Goal: Information Seeking & Learning: Learn about a topic

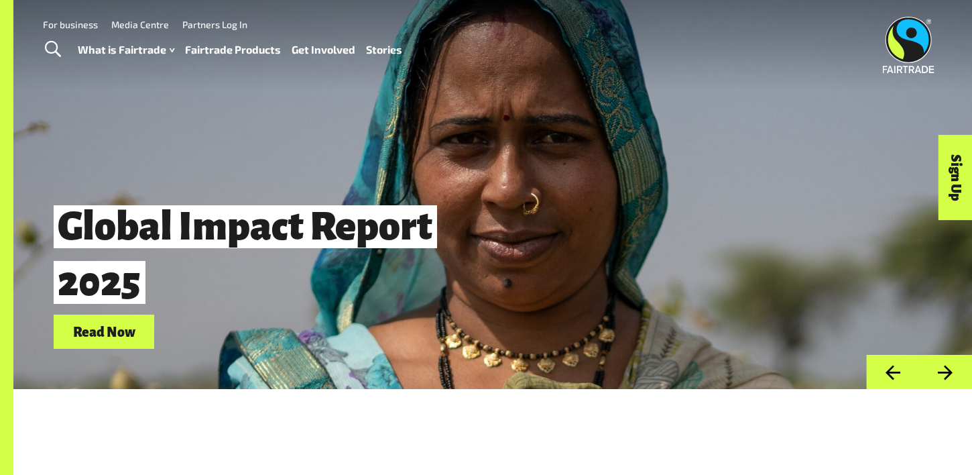
click at [225, 53] on link "Fairtrade Products" at bounding box center [233, 49] width 96 height 19
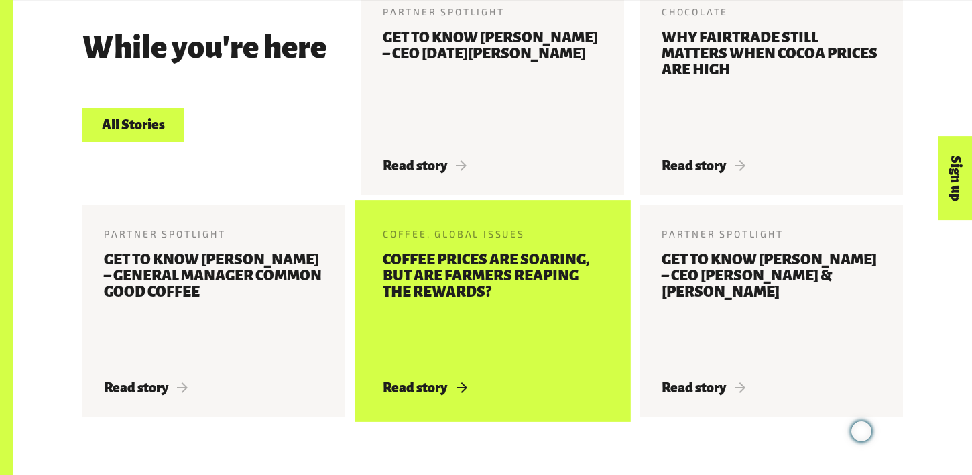
scroll to position [1764, 0]
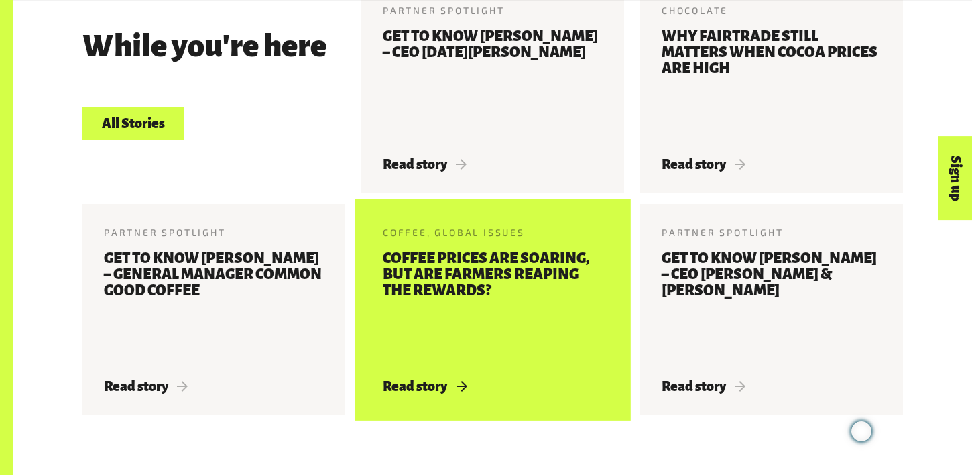
click at [497, 274] on h3 "Coffee prices are soaring, but are farmers reaping the rewards?" at bounding box center [493, 306] width 220 height 113
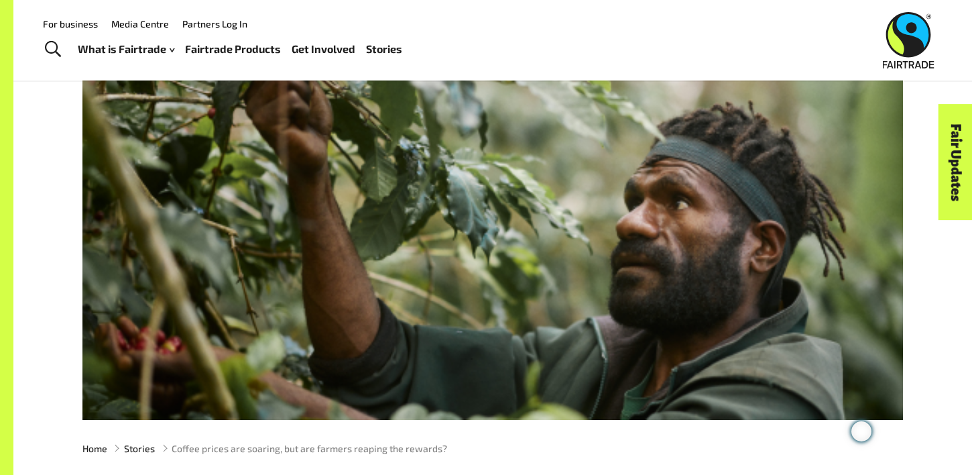
scroll to position [50, 0]
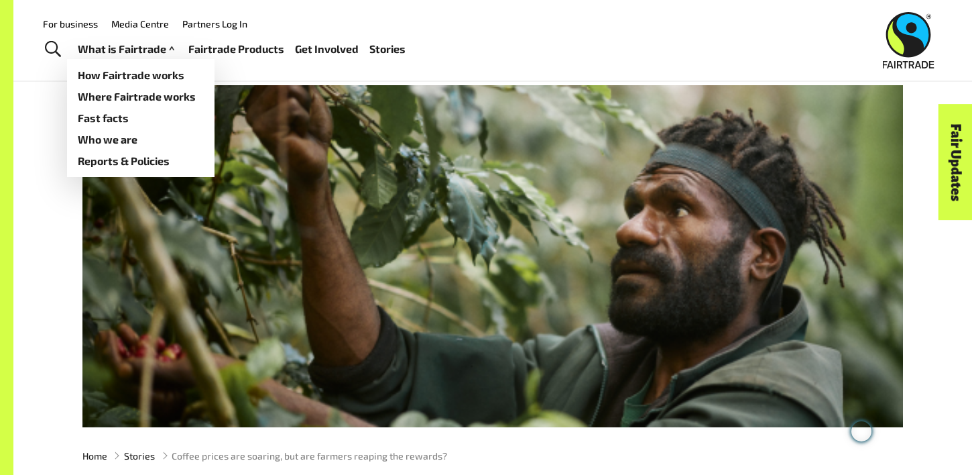
click at [162, 56] on link "What is Fairtrade" at bounding box center [128, 49] width 100 height 19
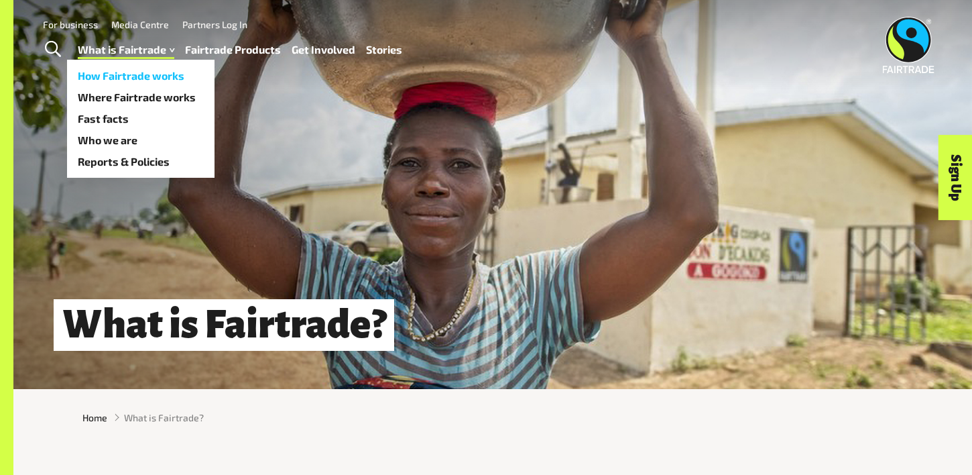
click at [159, 80] on link "How Fairtrade works" at bounding box center [141, 75] width 148 height 21
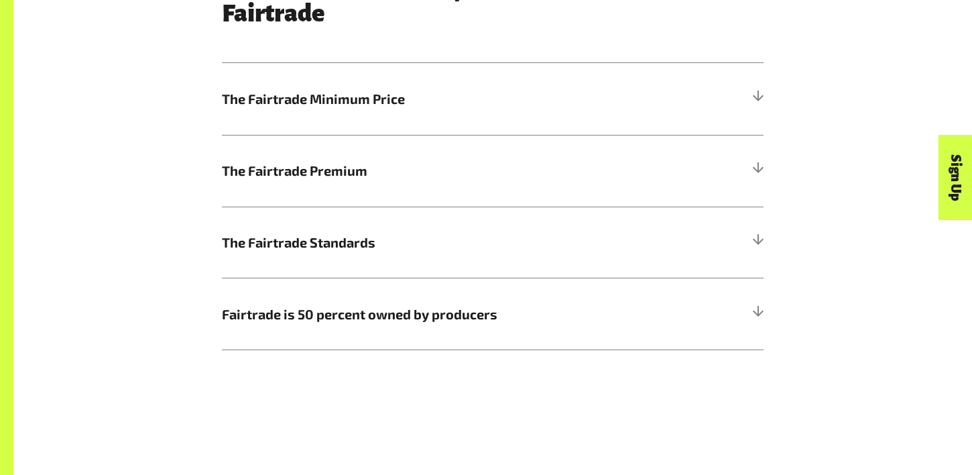
scroll to position [775, 0]
click at [401, 102] on span "The Fairtrade Minimum Price" at bounding box center [425, 98] width 406 height 20
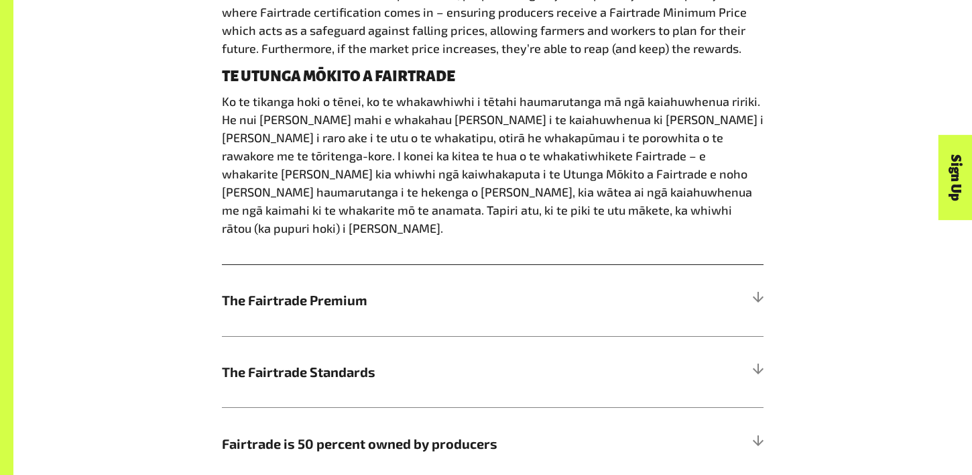
scroll to position [950, 0]
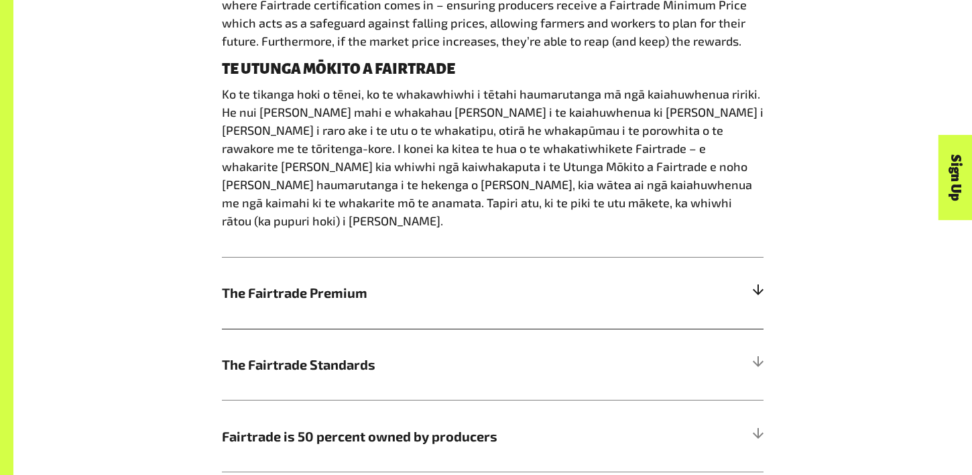
click at [576, 282] on span "The Fairtrade Premium" at bounding box center [425, 292] width 406 height 20
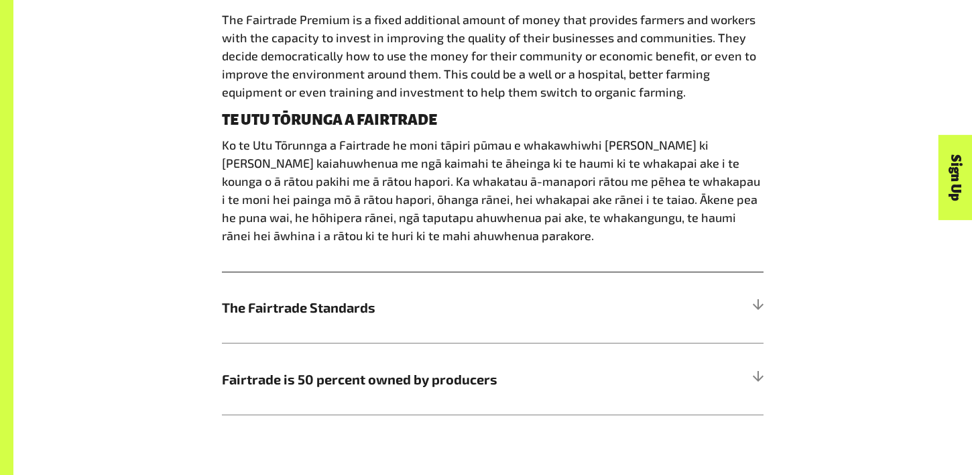
scroll to position [974, 0]
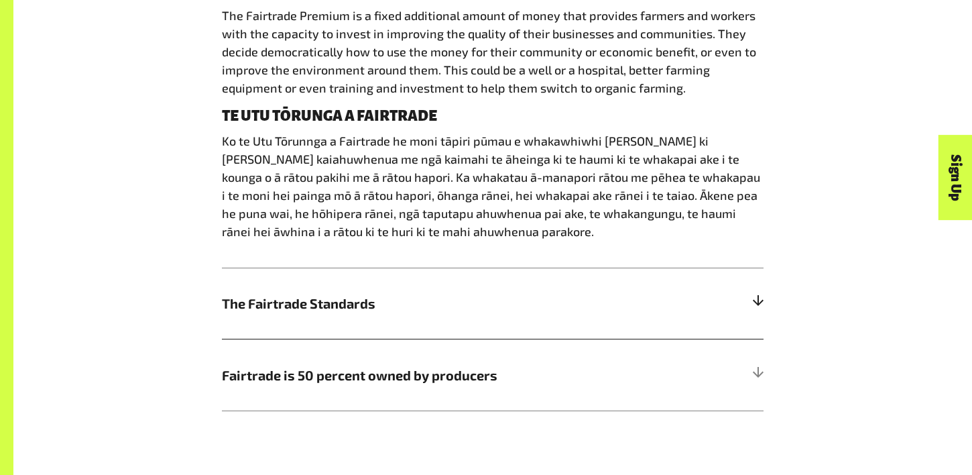
click at [500, 329] on h5 "The Fairtrade Standards" at bounding box center [493, 304] width 542 height 72
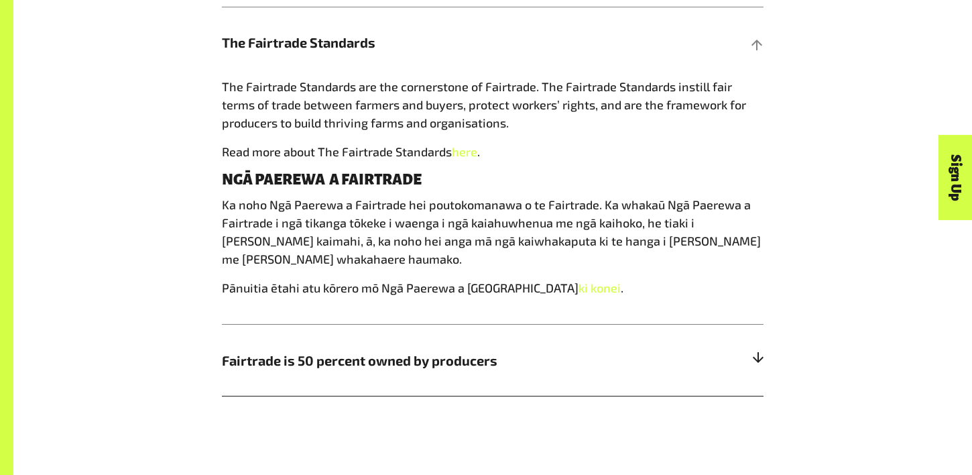
click at [476, 351] on span "Fairtrade is 50 percent owned by producers" at bounding box center [425, 360] width 406 height 20
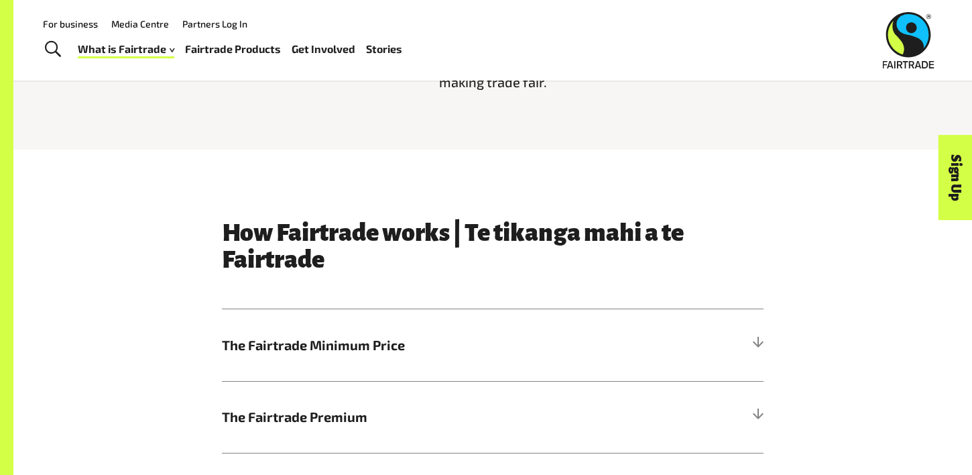
scroll to position [514, 0]
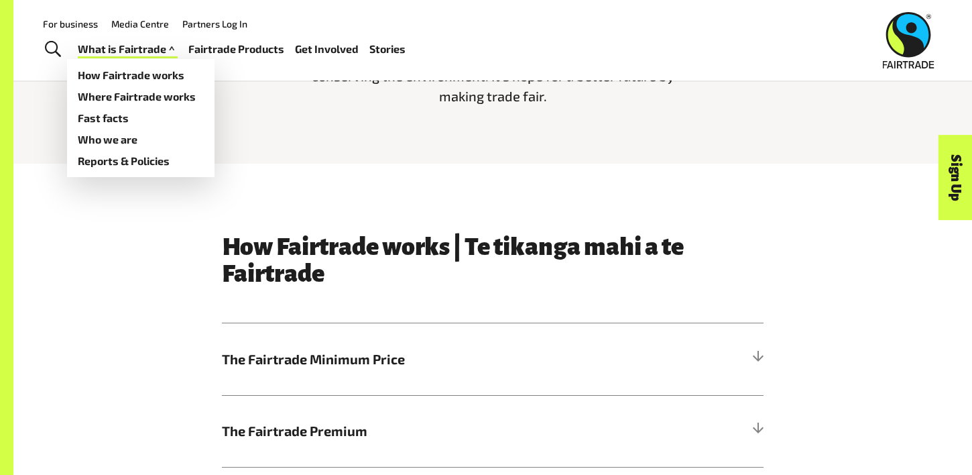
click at [135, 55] on link "What is Fairtrade" at bounding box center [128, 49] width 100 height 19
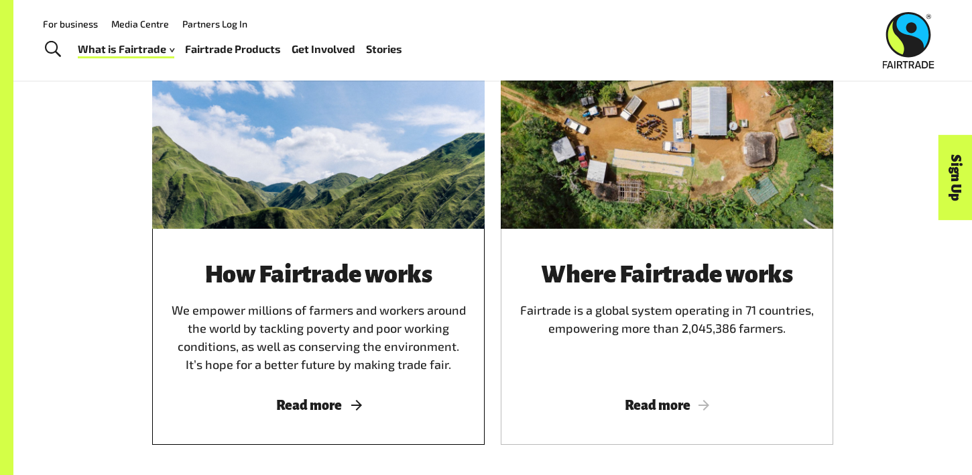
scroll to position [765, 0]
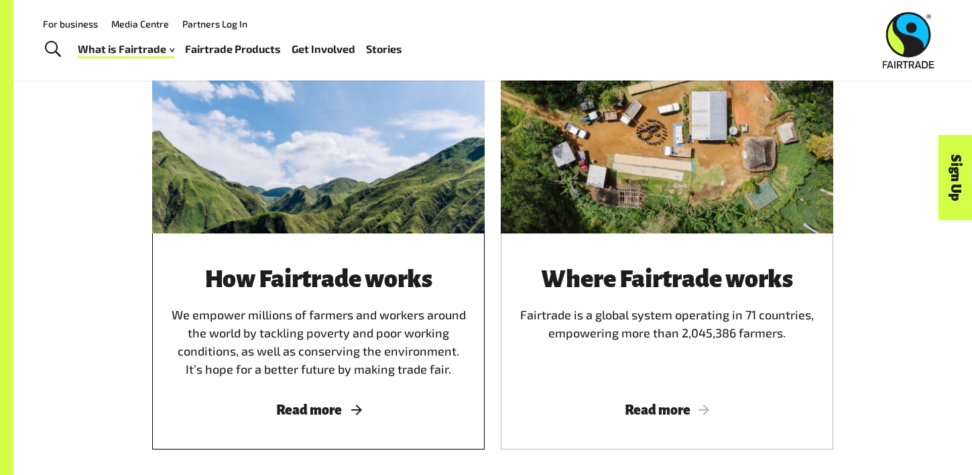
click at [365, 183] on div at bounding box center [318, 125] width 333 height 216
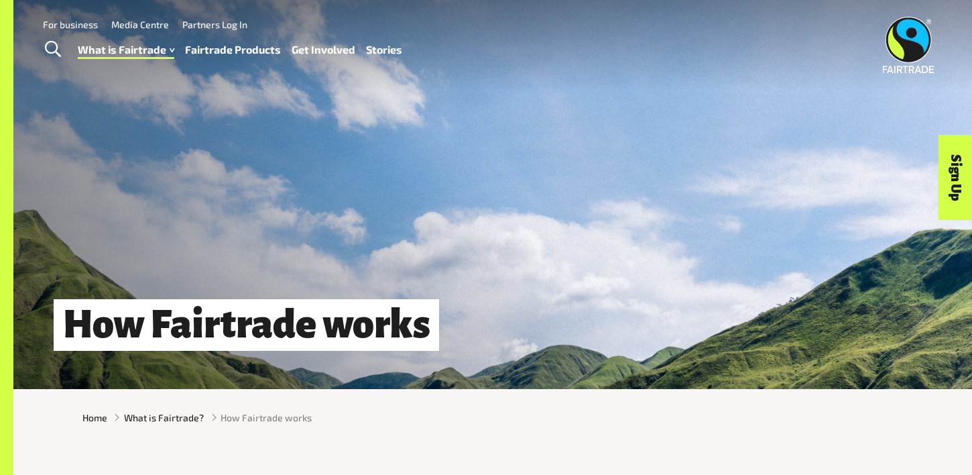
click at [199, 50] on link "Fairtrade Products" at bounding box center [233, 49] width 96 height 19
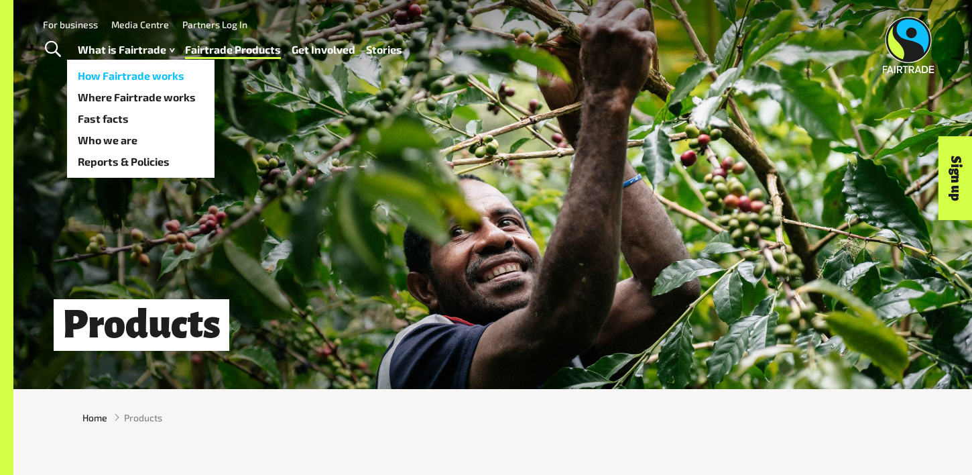
click at [120, 74] on link "How Fairtrade works" at bounding box center [141, 75] width 148 height 21
